Goal: Task Accomplishment & Management: Manage account settings

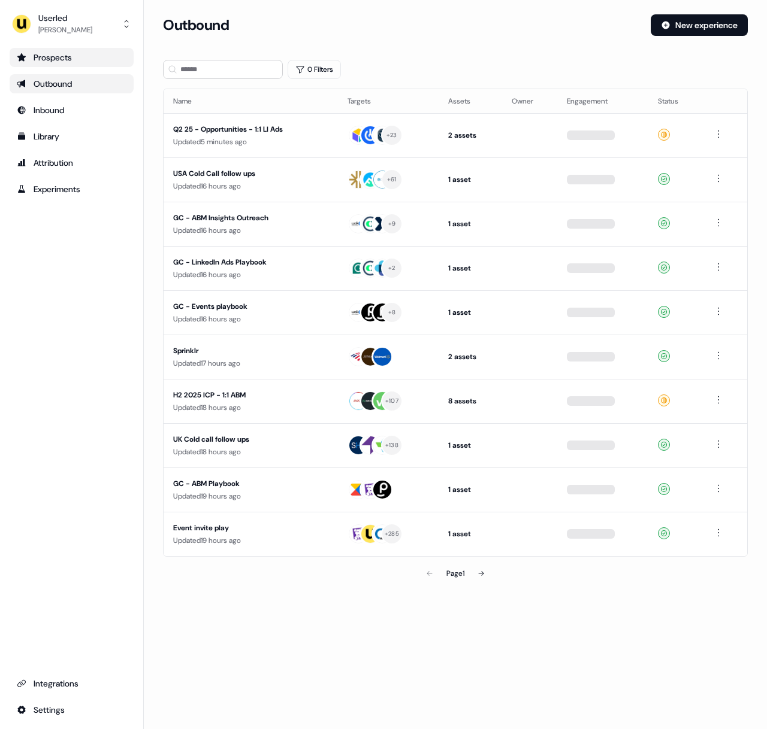
click at [78, 56] on div "Prospects" at bounding box center [72, 58] width 110 height 12
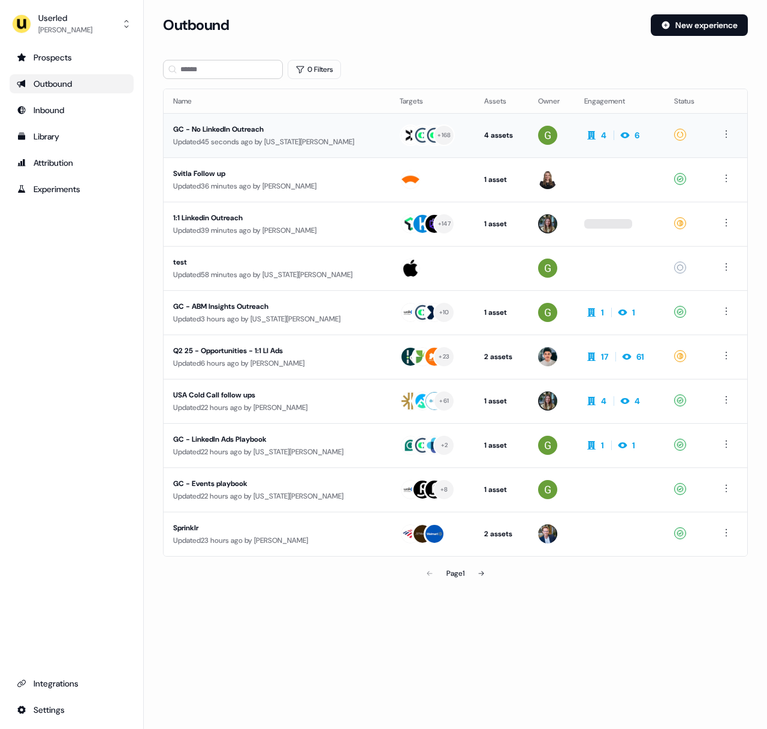
click at [334, 131] on div "GC - No LinkedIn Outreach" at bounding box center [269, 129] width 192 height 12
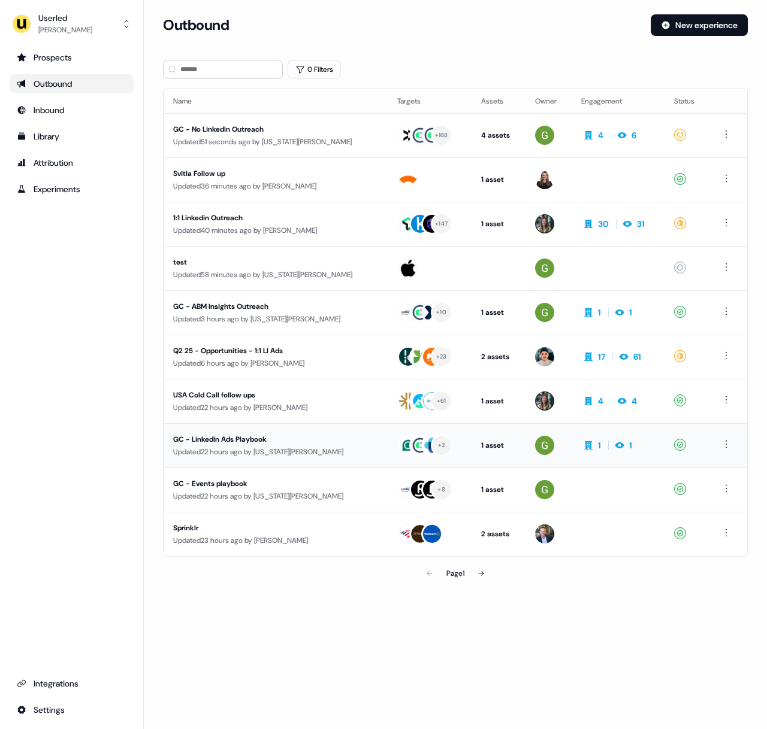
click at [313, 450] on div "Updated 22 hours ago by [US_STATE][PERSON_NAME]" at bounding box center [275, 452] width 205 height 12
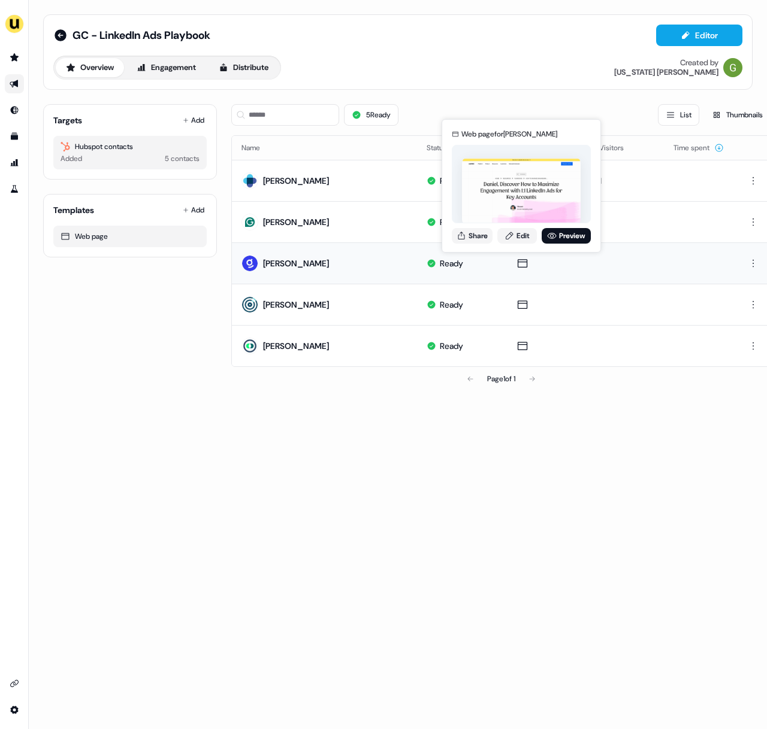
drag, startPoint x: 534, startPoint y: 277, endPoint x: 535, endPoint y: 271, distance: 6.1
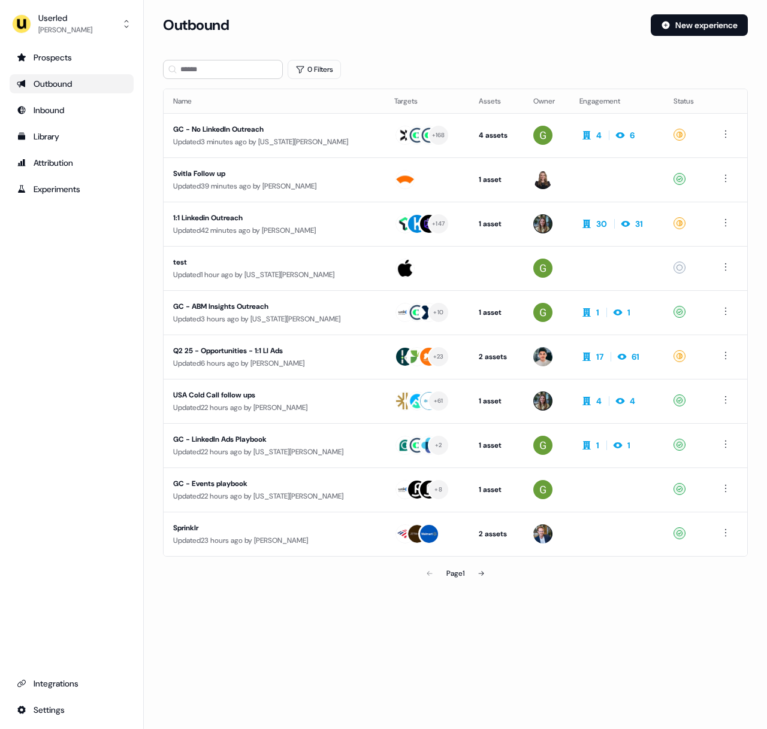
click at [489, 39] on div "Outbound New experience" at bounding box center [455, 32] width 584 height 36
click at [554, 41] on div "Outbound New experience" at bounding box center [455, 32] width 584 height 36
